Goal: Transaction & Acquisition: Purchase product/service

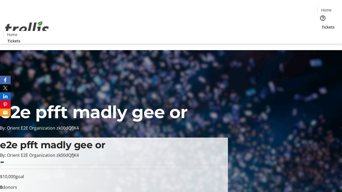
click at [321, 24] on span "Tickets" at bounding box center [327, 27] width 13 height 6
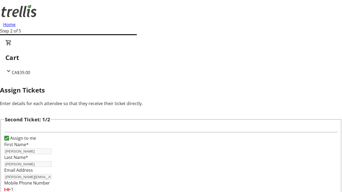
type input "Freida"
type input "[PERSON_NAME]"
type input "[EMAIL_ADDRESS][DOMAIN_NAME]"
